Goal: Task Accomplishment & Management: Use online tool/utility

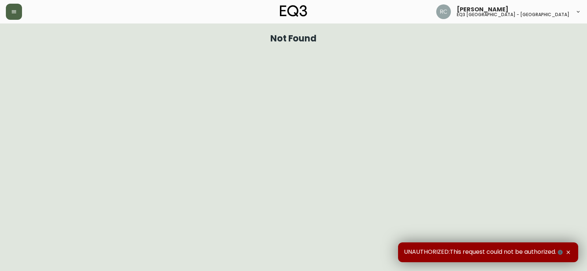
click at [12, 12] on icon "button" at bounding box center [14, 12] width 6 height 6
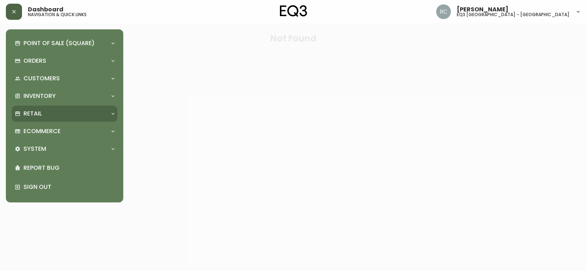
click at [58, 110] on div "Retail" at bounding box center [61, 114] width 93 height 8
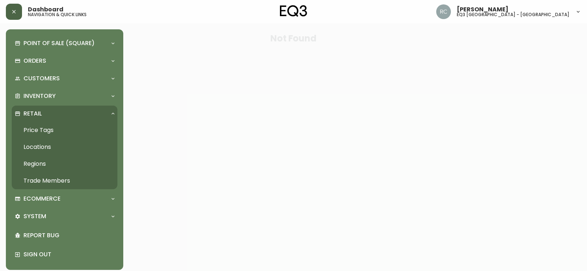
click at [55, 131] on link "Price Tags" at bounding box center [65, 130] width 106 height 17
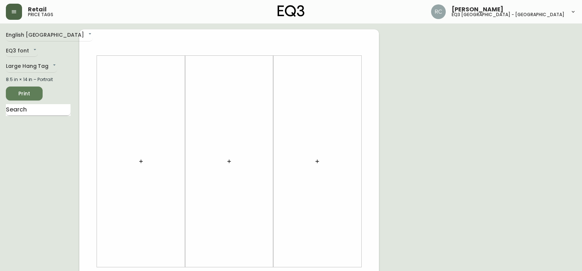
click at [47, 113] on input "text" at bounding box center [38, 110] width 65 height 12
type input "OE1"
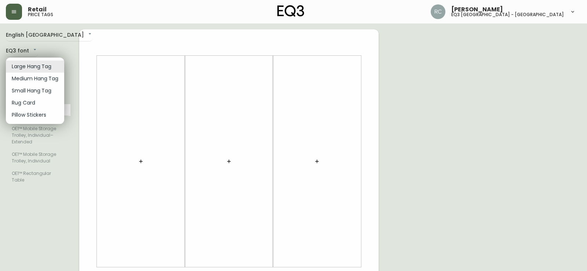
click at [36, 67] on body "Retail price tags [PERSON_NAME] eq3 [GEOGRAPHIC_DATA] - [GEOGRAPHIC_DATA] Engli…" at bounding box center [293, 261] width 587 height 523
click at [35, 78] on li "Medium Hang Tag" at bounding box center [35, 79] width 58 height 12
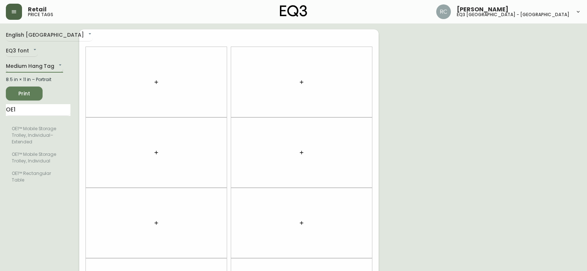
click at [38, 63] on body "Retail price tags [PERSON_NAME] eq3 [GEOGRAPHIC_DATA] - st laurent English [GEO…" at bounding box center [293, 208] width 587 height 417
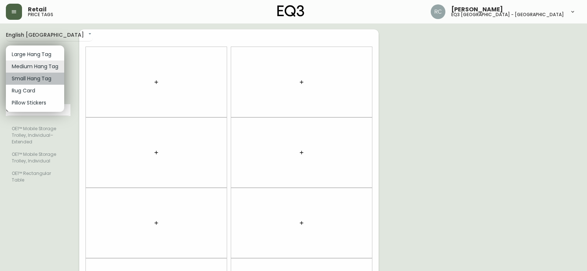
click at [39, 78] on li "Small Hang Tag" at bounding box center [35, 79] width 58 height 12
type input "small"
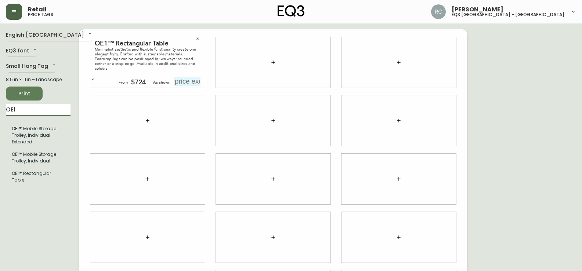
drag, startPoint x: 59, startPoint y: 111, endPoint x: 0, endPoint y: 116, distance: 59.0
click at [0, 116] on main "English Canada en_CA EQ3 font EQ3 Small Hang Tag small 8.5 in × 11 in – Landsca…" at bounding box center [291, 175] width 582 height 305
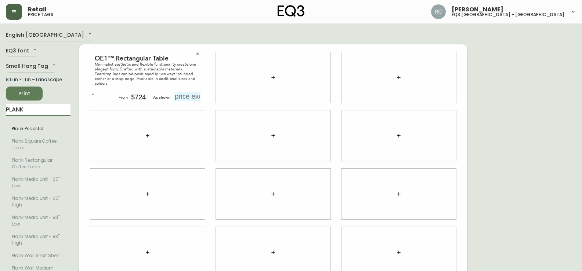
type input "PLANK"
click at [71, 94] on div "English Canada en_CA EQ3 font EQ3 Small Hang Tag small 8.5 in × 11 in – Landsca…" at bounding box center [42, 194] width 73 height 330
click at [183, 96] on input "text" at bounding box center [187, 96] width 26 height 9
type input "$1015"
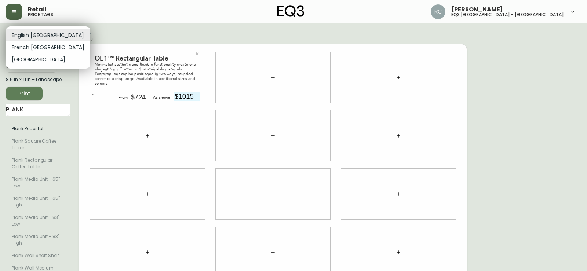
click at [48, 33] on body "Retail price tags [PERSON_NAME] eq3 [GEOGRAPHIC_DATA] - st laurent English [GEO…" at bounding box center [293, 179] width 587 height 359
click at [47, 50] on li "French [GEOGRAPHIC_DATA]" at bounding box center [48, 47] width 84 height 12
type input "fr_CA"
type input "1015$"
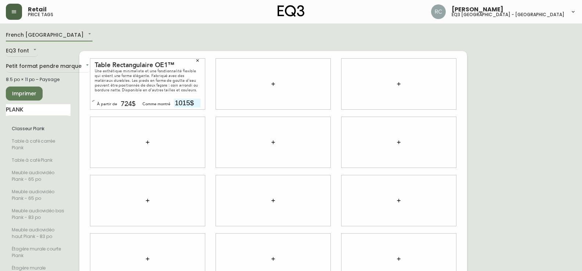
click at [33, 95] on span "Imprimer" at bounding box center [24, 93] width 25 height 9
click at [29, 91] on span "Imprimer" at bounding box center [24, 93] width 25 height 9
click at [37, 65] on body "Retail price tags [PERSON_NAME] eq3 [GEOGRAPHIC_DATA] - [GEOGRAPHIC_DATA][PERSO…" at bounding box center [291, 186] width 582 height 372
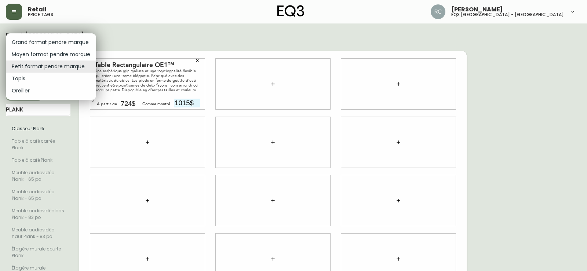
click at [43, 56] on li "Moyen format pendre marque" at bounding box center [51, 54] width 90 height 12
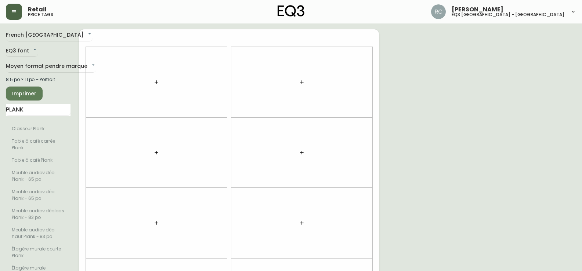
click at [43, 73] on div "French Canada fr_CA EQ3 font EQ3 Moyen format pendre marque medium 8.5 po × 11 …" at bounding box center [42, 223] width 73 height 388
click at [46, 69] on body "Retail price tags [PERSON_NAME] eq3 [GEOGRAPHIC_DATA] - [GEOGRAPHIC_DATA][PERSO…" at bounding box center [291, 208] width 582 height 417
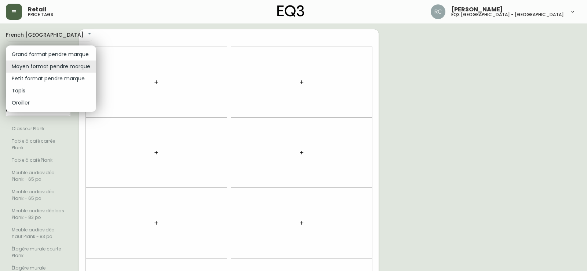
click at [51, 53] on li "Grand format pendre marque" at bounding box center [51, 54] width 90 height 12
type input "large"
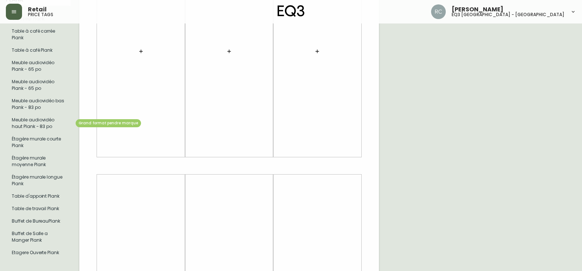
scroll to position [73, 0]
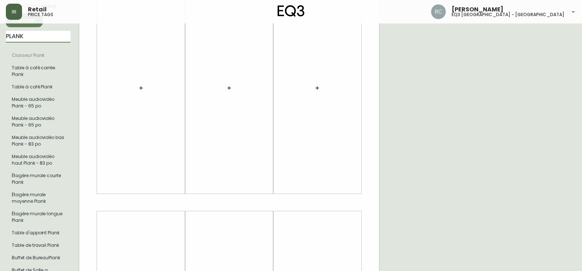
drag, startPoint x: 41, startPoint y: 35, endPoint x: 0, endPoint y: 29, distance: 41.8
click at [0, 29] on main "French Canada fr_CA EQ3 font EQ3 Grand format pendre marque large 8.5 po × 14 p…" at bounding box center [291, 199] width 582 height 499
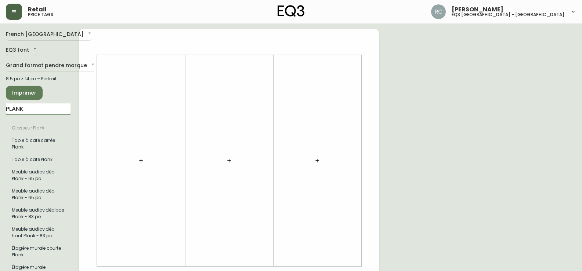
scroll to position [0, 0]
click at [32, 37] on body "Retail price tags [PERSON_NAME] eq3 [GEOGRAPHIC_DATA] - [GEOGRAPHIC_DATA][PERSO…" at bounding box center [291, 261] width 582 height 523
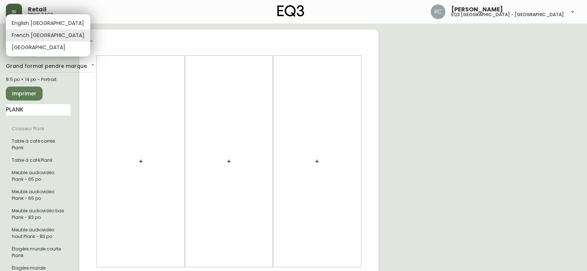
click at [39, 22] on li "English [GEOGRAPHIC_DATA]" at bounding box center [48, 23] width 84 height 12
type input "en_CA"
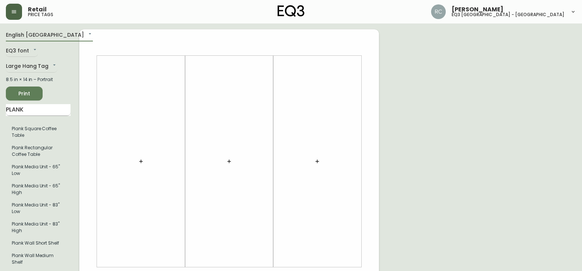
click at [39, 110] on input "PLANK" at bounding box center [38, 110] width 65 height 12
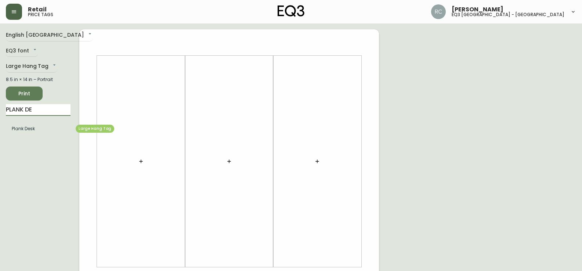
type input "PLANK DE"
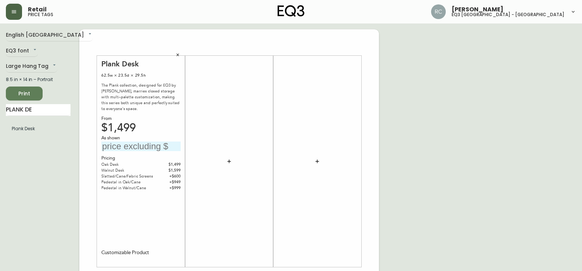
click at [136, 144] on input "text" at bounding box center [140, 147] width 79 height 10
type input "$2099"
drag, startPoint x: 42, startPoint y: 109, endPoint x: 0, endPoint y: 116, distance: 42.3
click at [0, 116] on main "English Canada en_CA EQ3 font EQ3 Large Hang Tag large 8.5 in × 14 in – Portrai…" at bounding box center [291, 272] width 582 height 499
type input "GROW"
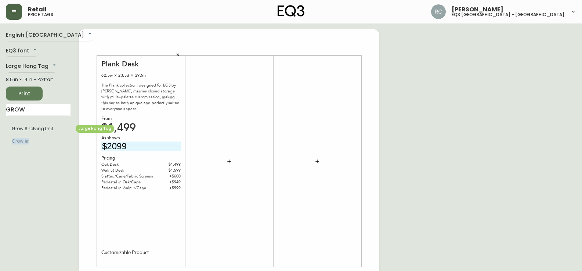
drag, startPoint x: 33, startPoint y: 135, endPoint x: 48, endPoint y: 129, distance: 16.3
click at [48, 129] on ul "Grow Shelving Unit Growler" at bounding box center [38, 135] width 65 height 31
click at [27, 130] on li "Grow Shelving Unit" at bounding box center [38, 129] width 65 height 12
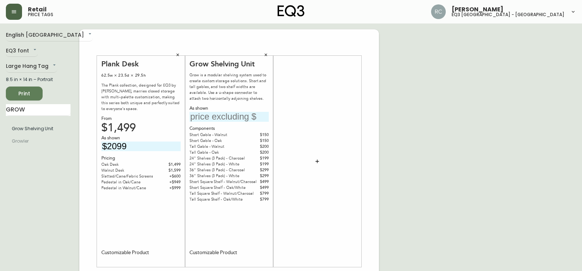
click at [216, 116] on input "text" at bounding box center [228, 117] width 79 height 10
type input "$499"
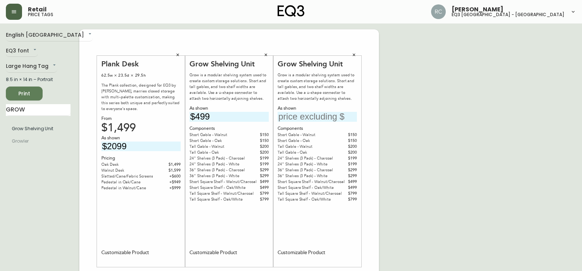
click at [293, 117] on input "text" at bounding box center [317, 117] width 79 height 10
type input "$998"
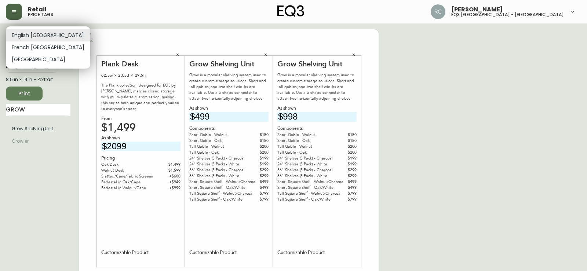
click at [36, 33] on body "Retail price tags [PERSON_NAME] eq3 [GEOGRAPHIC_DATA] - [GEOGRAPHIC_DATA] Engli…" at bounding box center [293, 261] width 587 height 523
click at [19, 52] on li "French [GEOGRAPHIC_DATA]" at bounding box center [48, 47] width 84 height 12
type input "fr_CA"
type input "2099$"
type input "499$"
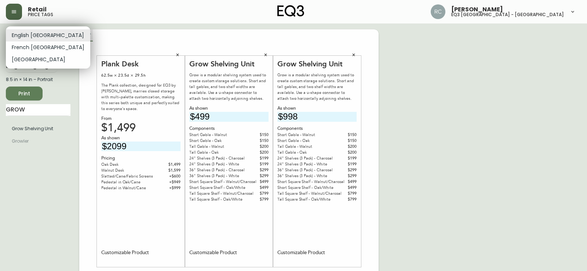
type input "998$"
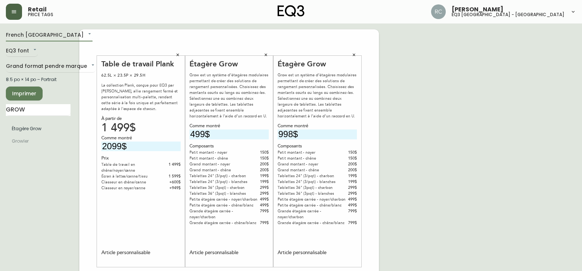
click at [31, 92] on span "Imprimer" at bounding box center [24, 93] width 25 height 9
click at [33, 92] on span "Imprimer" at bounding box center [24, 93] width 25 height 9
click at [30, 90] on span "Imprimer" at bounding box center [24, 93] width 25 height 9
click at [37, 93] on button "Imprimer" at bounding box center [24, 94] width 37 height 14
click at [265, 54] on icon "button" at bounding box center [266, 55] width 3 height 3
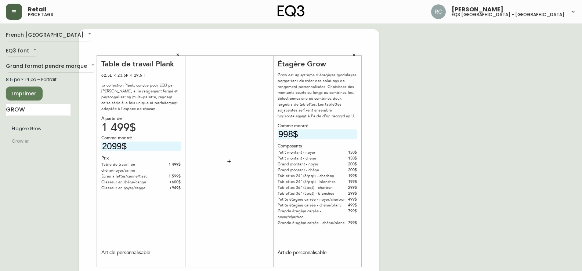
click at [352, 54] on icon "button" at bounding box center [354, 55] width 4 height 4
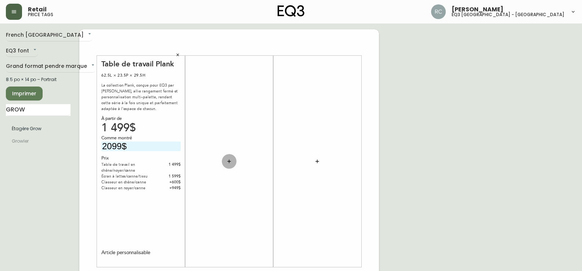
click at [230, 161] on icon "button" at bounding box center [229, 162] width 6 height 6
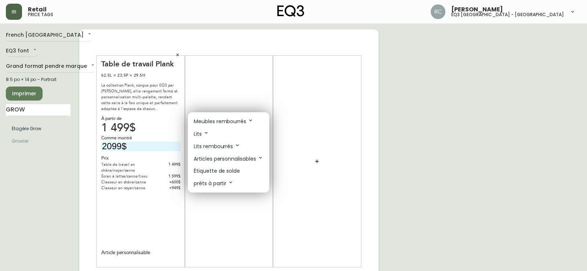
click at [232, 167] on p "Étiquette de solde" at bounding box center [217, 171] width 46 height 8
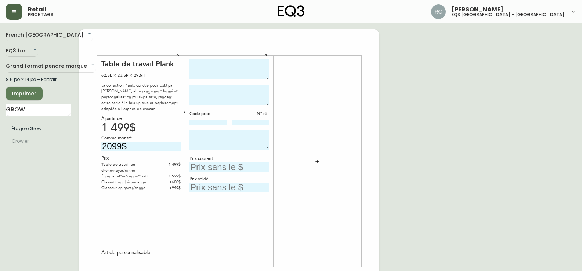
click at [318, 162] on icon "button" at bounding box center [316, 161] width 3 height 3
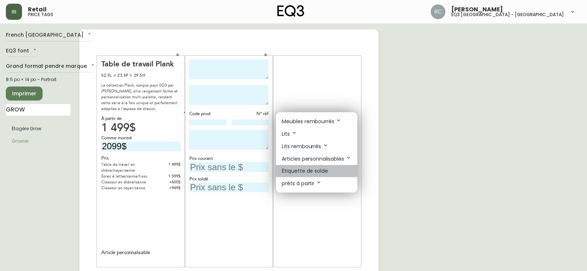
click at [330, 169] on li "Étiquette de solde" at bounding box center [316, 171] width 81 height 12
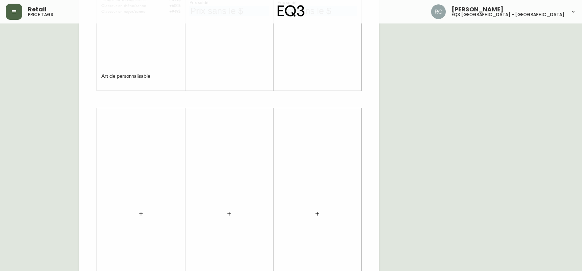
scroll to position [184, 0]
click at [139, 206] on icon "button" at bounding box center [141, 207] width 6 height 6
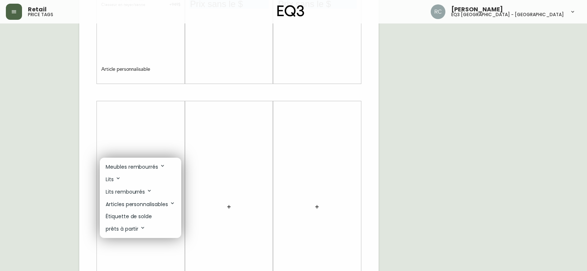
click at [151, 215] on p "Étiquette de solde" at bounding box center [129, 217] width 46 height 8
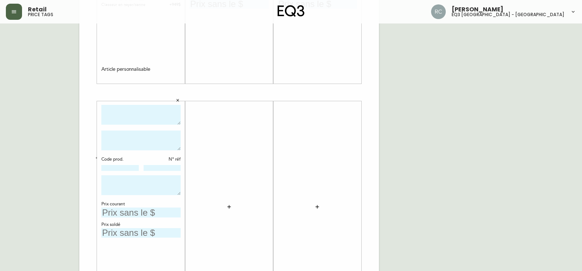
click at [231, 207] on icon "button" at bounding box center [229, 207] width 6 height 6
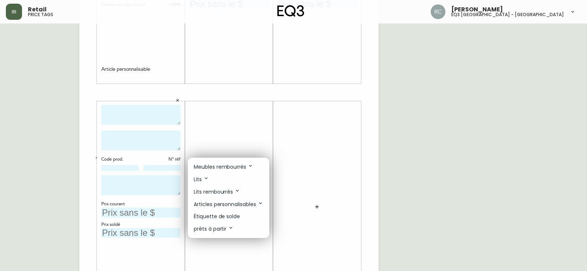
click at [244, 213] on li "Étiquette de solde" at bounding box center [228, 217] width 81 height 12
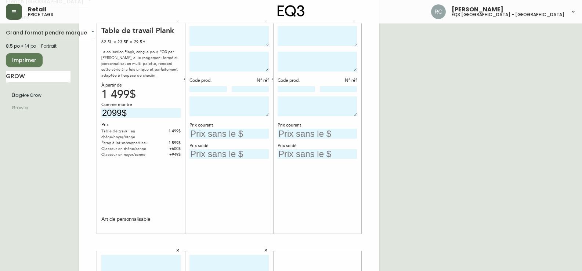
scroll to position [0, 0]
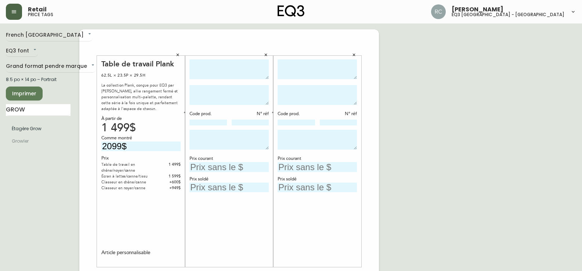
click at [231, 75] on textarea at bounding box center [228, 69] width 79 height 20
type textarea "GROW"
type textarea "ETAGÈRE HAUTE EN CHÊNE ET BLANC"
click at [286, 70] on textarea at bounding box center [317, 69] width 79 height 20
type textarea "GROW"
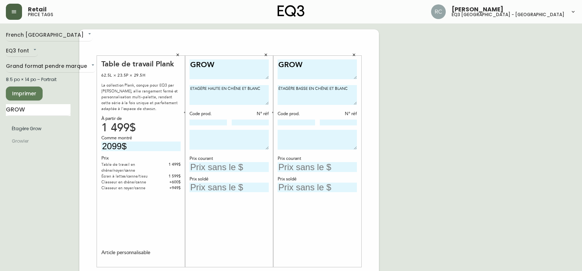
type textarea "ÉTAGÈRE BASSE EN CHÊNE ET BLANC"
click at [200, 123] on input at bounding box center [207, 123] width 37 height 6
paste input "[PHONE_NUMBER]"
type input "[PHONE_NUMBER]"
click at [185, 114] on icon "button" at bounding box center [184, 112] width 3 height 3
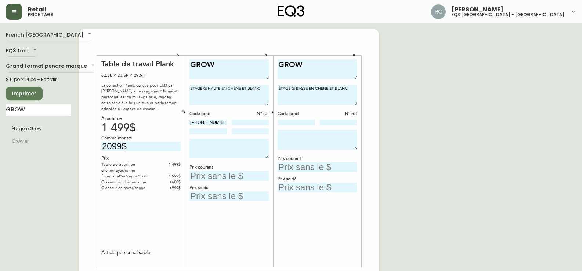
click at [185, 113] on icon "button" at bounding box center [184, 112] width 1 height 1
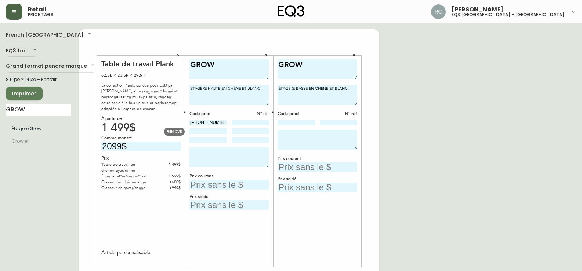
click at [220, 130] on input at bounding box center [207, 131] width 37 height 6
paste input "[PHONE_NUMBER]"
type input "[PHONE_NUMBER]"
click at [221, 139] on input at bounding box center [207, 140] width 37 height 6
paste input "[PHONE_NUMBER]"
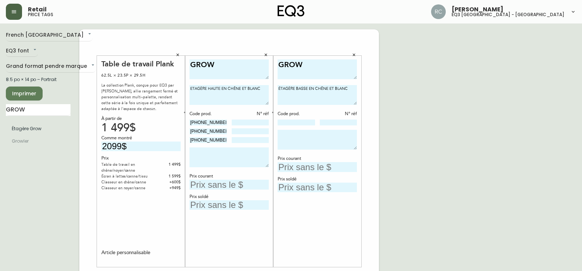
type input "[PHONE_NUMBER]"
click at [214, 156] on textarea at bounding box center [228, 158] width 79 height 20
type textarea "MODÈLE DE PLANCHER VENDU TEL QUEL VENTE FINALE"
type input "499$"
type input "199$"
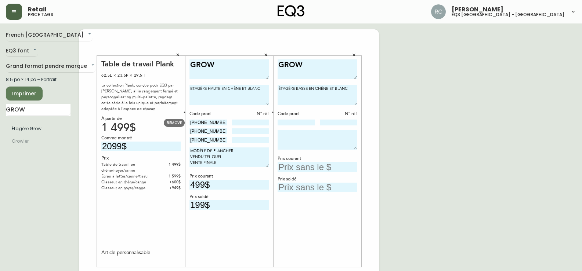
drag, startPoint x: 219, startPoint y: 124, endPoint x: 177, endPoint y: 124, distance: 42.6
click at [177, 124] on body "Retail price tags [PERSON_NAME] eq3 [GEOGRAPHIC_DATA] - st [PERSON_NAME] [GEOGR…" at bounding box center [291, 261] width 582 height 523
click at [282, 122] on input at bounding box center [296, 123] width 37 height 6
paste input "[PHONE_NUMBER]"
type input "[PHONE_NUMBER]"
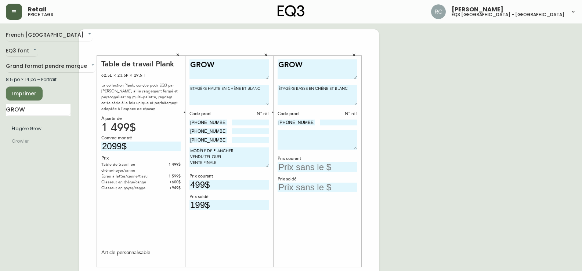
click at [272, 112] on icon "button" at bounding box center [272, 112] width 3 height 3
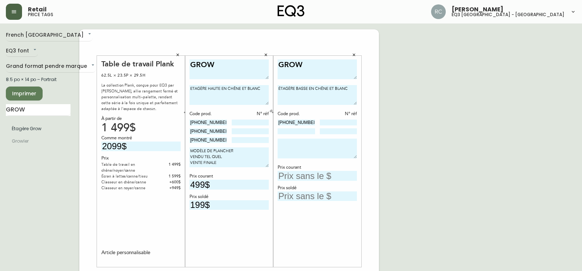
click at [272, 112] on icon "button" at bounding box center [272, 112] width 3 height 3
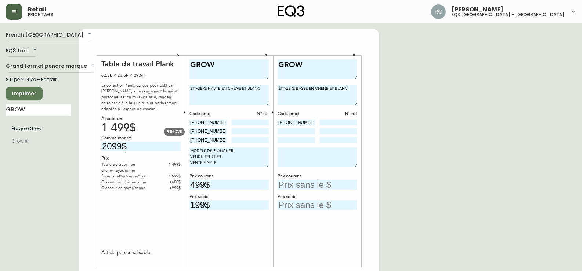
drag, startPoint x: 221, startPoint y: 132, endPoint x: 162, endPoint y: 133, distance: 59.5
click at [162, 133] on body "Retail price tags [PERSON_NAME] eq3 [GEOGRAPHIC_DATA] - st [PERSON_NAME] [GEOGR…" at bounding box center [291, 261] width 582 height 523
drag, startPoint x: 289, startPoint y: 132, endPoint x: 282, endPoint y: 132, distance: 6.6
click at [289, 132] on input at bounding box center [296, 131] width 37 height 6
paste input "[PHONE_NUMBER]"
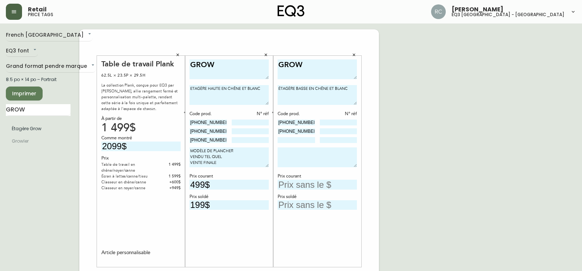
type input "[PHONE_NUMBER]"
drag, startPoint x: 230, startPoint y: 141, endPoint x: 200, endPoint y: 141, distance: 29.7
click at [200, 141] on div "Code prod. N° réf [PHONE_NUMBER] [PHONE_NUMBER] [PHONE_NUMBER]" at bounding box center [228, 127] width 79 height 33
drag, startPoint x: 217, startPoint y: 141, endPoint x: 179, endPoint y: 139, distance: 38.6
click at [179, 139] on body "Retail price tags [PERSON_NAME] eq3 [GEOGRAPHIC_DATA] - st [PERSON_NAME] [GEOGR…" at bounding box center [291, 261] width 582 height 523
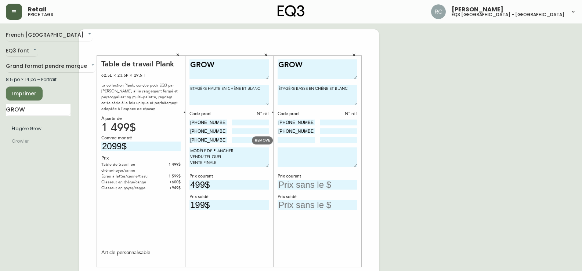
click at [290, 142] on input at bounding box center [296, 140] width 37 height 6
paste input "[PHONE_NUMBER]"
type input "[PHONE_NUMBER]"
drag, startPoint x: 227, startPoint y: 164, endPoint x: 181, endPoint y: 147, distance: 48.4
click at [181, 147] on div "Table de travail Plank 62.5L × 23.5P × 29.5H La collection Plank, conçue pour E…" at bounding box center [229, 275] width 300 height 493
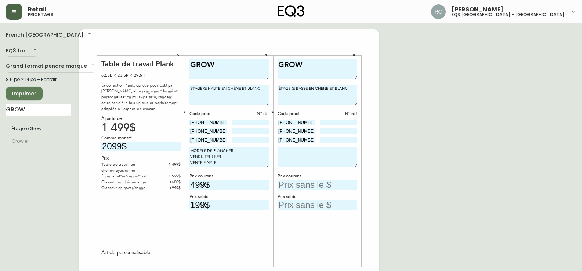
click at [295, 159] on textarea at bounding box center [317, 158] width 79 height 20
paste textarea "MODÈLE DE PLANCHER VENDU TEL QUEL VENTE FINALE"
type textarea "MODÈLE DE PLANCHER VENDU TEL QUEL VENTE FINALE"
click at [286, 183] on input "text" at bounding box center [317, 185] width 79 height 10
type input "499$"
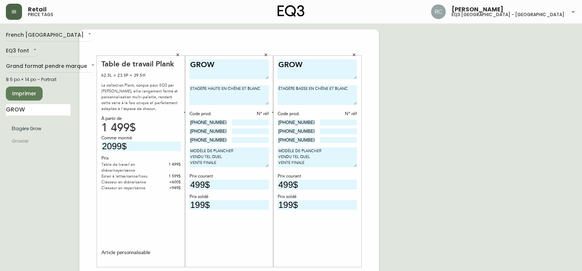
type input "199$"
drag, startPoint x: 201, startPoint y: 206, endPoint x: 125, endPoint y: 206, distance: 76.0
click at [125, 206] on div "Table de travail Plank 62.5L × 23.5P × 29.5H La collection Plank, conçue pour E…" at bounding box center [229, 275] width 300 height 493
drag, startPoint x: 214, startPoint y: 187, endPoint x: 182, endPoint y: 184, distance: 32.0
click at [182, 184] on div "Table de travail Plank 62.5L × 23.5P × 29.5H La collection Plank, conçue pour E…" at bounding box center [229, 275] width 300 height 493
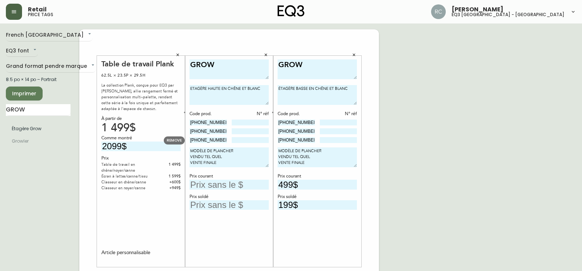
drag, startPoint x: 221, startPoint y: 141, endPoint x: 169, endPoint y: 139, distance: 52.1
click at [166, 139] on body "Retail price tags [PERSON_NAME] eq3 [GEOGRAPHIC_DATA] - st [PERSON_NAME] [GEOGR…" at bounding box center [291, 261] width 582 height 523
drag, startPoint x: 221, startPoint y: 130, endPoint x: 190, endPoint y: 129, distance: 30.8
click at [190, 129] on input "[PHONE_NUMBER]" at bounding box center [207, 131] width 37 height 6
drag, startPoint x: 212, startPoint y: 122, endPoint x: 207, endPoint y: 117, distance: 7.0
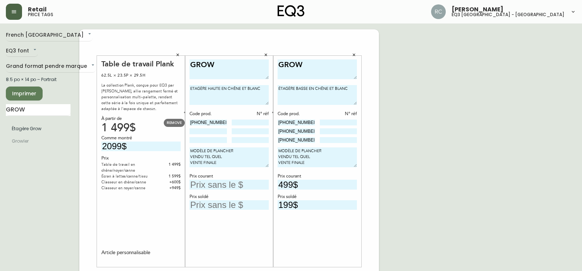
click at [169, 121] on body "Retail price tags [PERSON_NAME] eq3 [GEOGRAPHIC_DATA] - st [PERSON_NAME] [GEOGR…" at bounding box center [291, 261] width 582 height 523
drag, startPoint x: 237, startPoint y: 99, endPoint x: 178, endPoint y: 82, distance: 61.2
click at [178, 82] on div "Table de travail Plank 62.5L × 23.5P × 29.5H La collection Plank, conçue pour E…" at bounding box center [229, 275] width 300 height 493
type textarea "ETAGÈRE HAUTE EN CHÊNE ET BLANC"
click at [210, 120] on input at bounding box center [207, 123] width 37 height 6
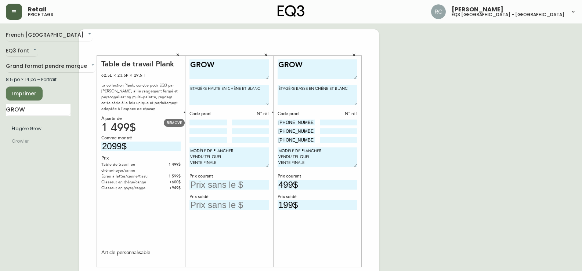
paste input "[PHONE_NUMBER]"
type input "[PHONE_NUMBER]"
click at [184, 113] on icon "button" at bounding box center [184, 112] width 1 height 1
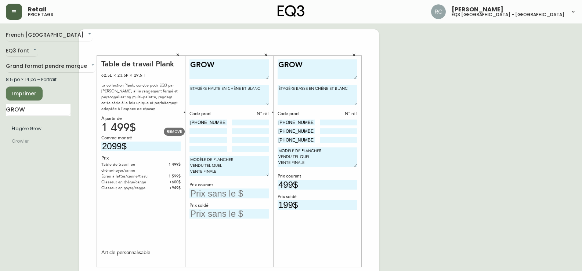
click at [200, 130] on input at bounding box center [207, 131] width 37 height 6
paste input "[PHONE_NUMBER]"
type input "[PHONE_NUMBER]"
click at [197, 139] on input at bounding box center [207, 140] width 37 height 6
paste input "[PHONE_NUMBER]"
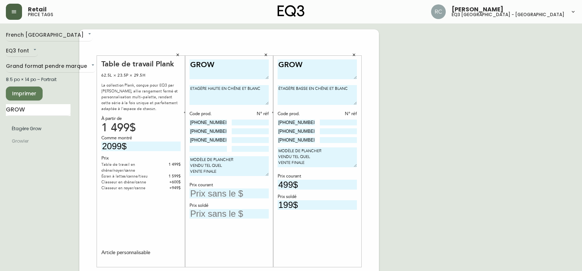
type input "[PHONE_NUMBER]"
click at [212, 147] on input at bounding box center [207, 149] width 37 height 6
paste input "[PHONE_NUMBER]"
type input "[PHONE_NUMBER]"
click at [250, 193] on input "text" at bounding box center [228, 194] width 79 height 10
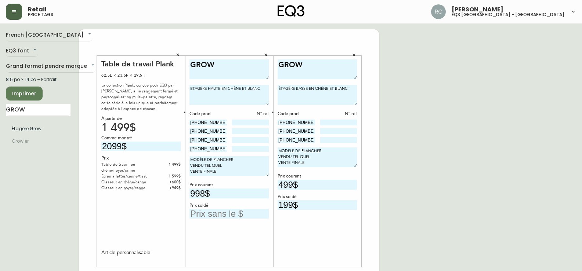
type input "998$"
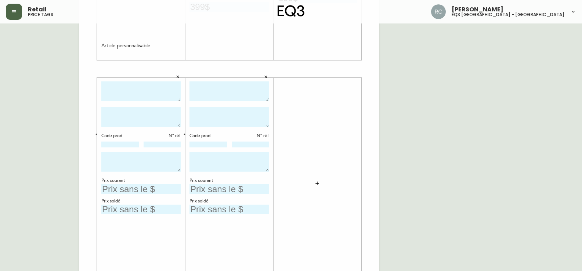
scroll to position [220, 0]
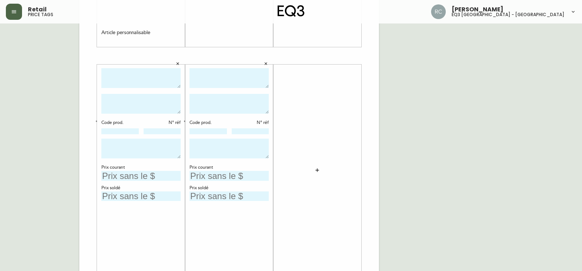
type input "399$"
click at [144, 78] on textarea at bounding box center [140, 78] width 79 height 20
type textarea "[PERSON_NAME]"
type textarea "TABLE DE NUIT FLOTTANTE 1 TIROIR"
drag, startPoint x: 115, startPoint y: 130, endPoint x: 118, endPoint y: 122, distance: 8.5
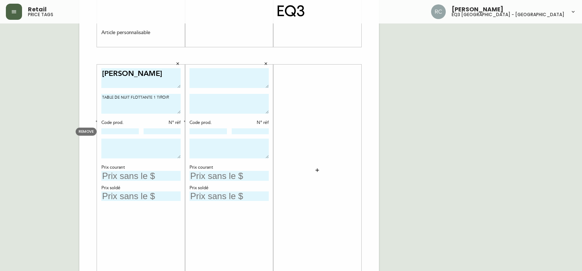
click at [115, 130] on input at bounding box center [119, 131] width 37 height 6
type input "[PHONE_NUMBER]"
click at [138, 105] on textarea "TABLE DE NUIT FLOTTANTE 1 TIROIR" at bounding box center [140, 104] width 79 height 20
drag, startPoint x: 132, startPoint y: 134, endPoint x: 83, endPoint y: 131, distance: 49.6
click at [83, 131] on body "Retail price tags [PERSON_NAME] eq3 [GEOGRAPHIC_DATA] - st [PERSON_NAME] [GEOGR…" at bounding box center [291, 41] width 582 height 523
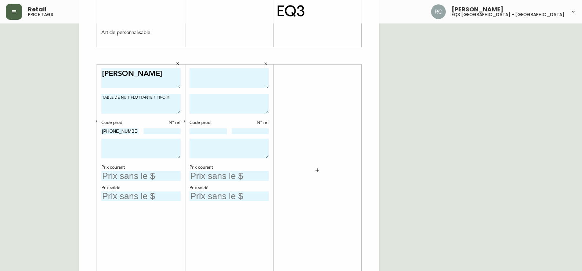
click at [123, 178] on input "text" at bounding box center [140, 176] width 79 height 10
type input "349$"
click at [132, 149] on textarea at bounding box center [140, 149] width 79 height 20
click at [113, 198] on input "text" at bounding box center [140, 197] width 79 height 10
click at [102, 142] on textarea "BOITE OUVERTE VENTE FINALE" at bounding box center [140, 149] width 79 height 20
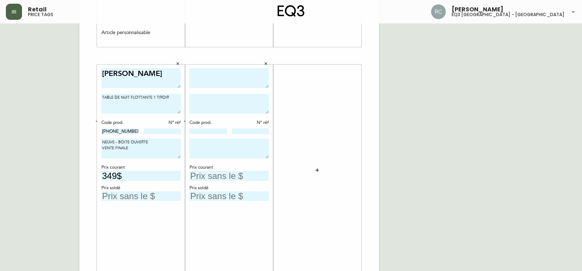
type textarea "NEUVE - BOITE OUVERTE VENTE FINALE"
click at [127, 199] on input "text" at bounding box center [140, 197] width 79 height 10
type input "239$"
click at [197, 82] on textarea at bounding box center [228, 78] width 79 height 20
type textarea "SERENE"
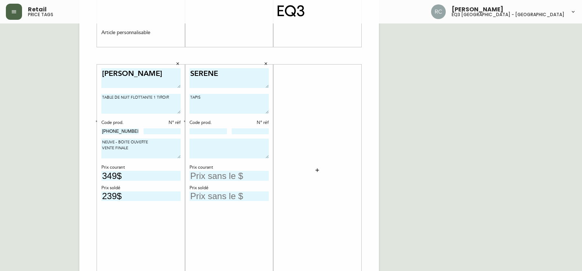
type textarea "TAPIS"
click at [211, 131] on input at bounding box center [207, 131] width 37 height 6
drag, startPoint x: 224, startPoint y: 130, endPoint x: 160, endPoint y: 131, distance: 63.5
click at [160, 131] on body "Retail price tags [PERSON_NAME] eq3 [GEOGRAPHIC_DATA] - st [PERSON_NAME] [GEOGR…" at bounding box center [291, 41] width 582 height 523
type input "[PHONE_NUMBER]"
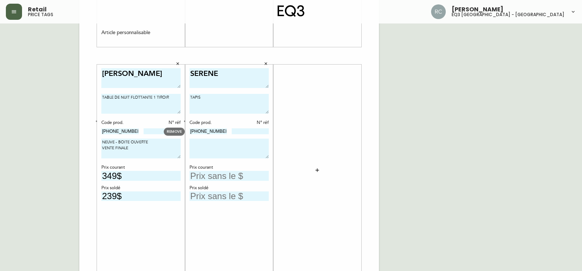
click at [265, 63] on icon "button" at bounding box center [266, 63] width 3 height 3
